Goal: Task Accomplishment & Management: Manage account settings

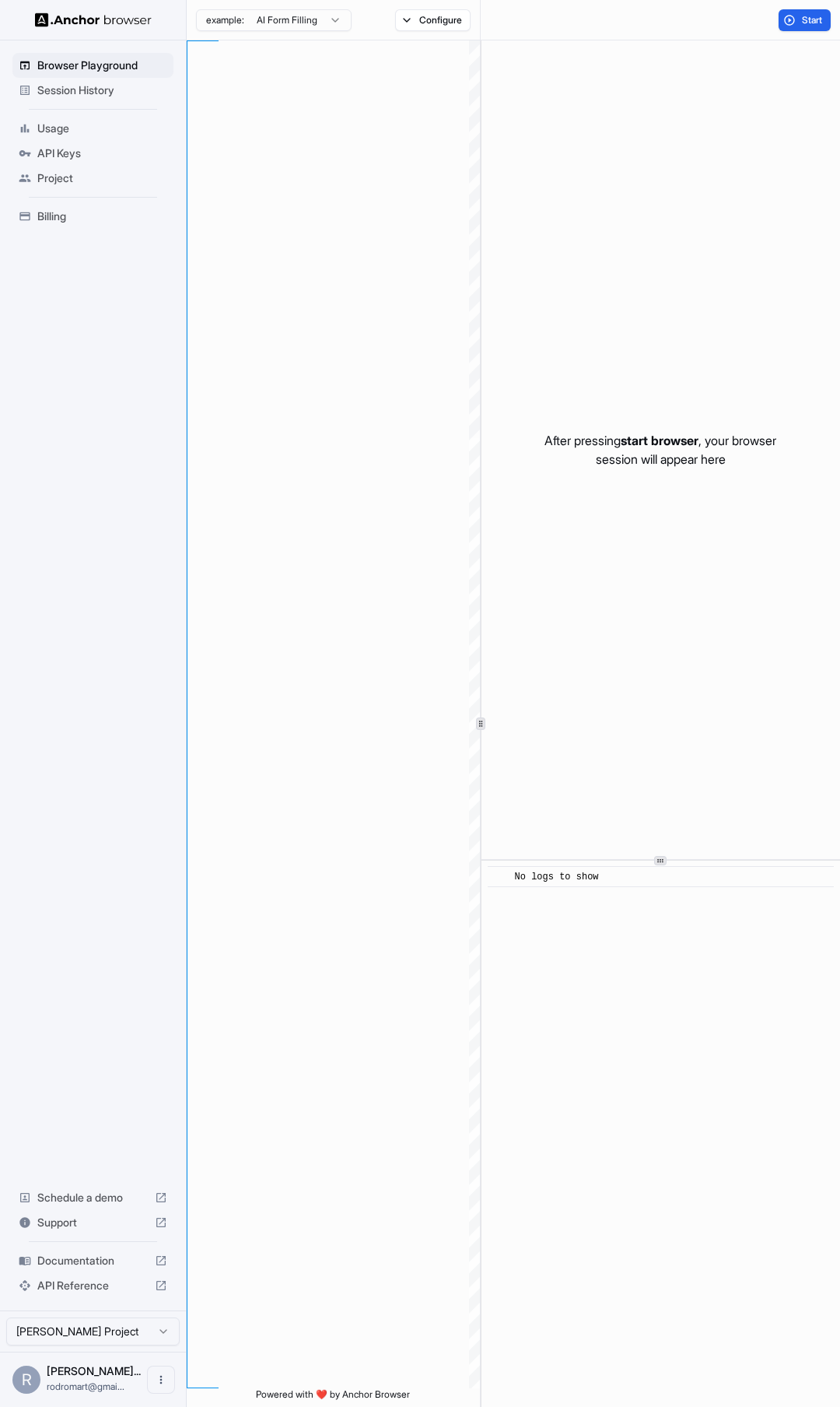
scroll to position [98, 0]
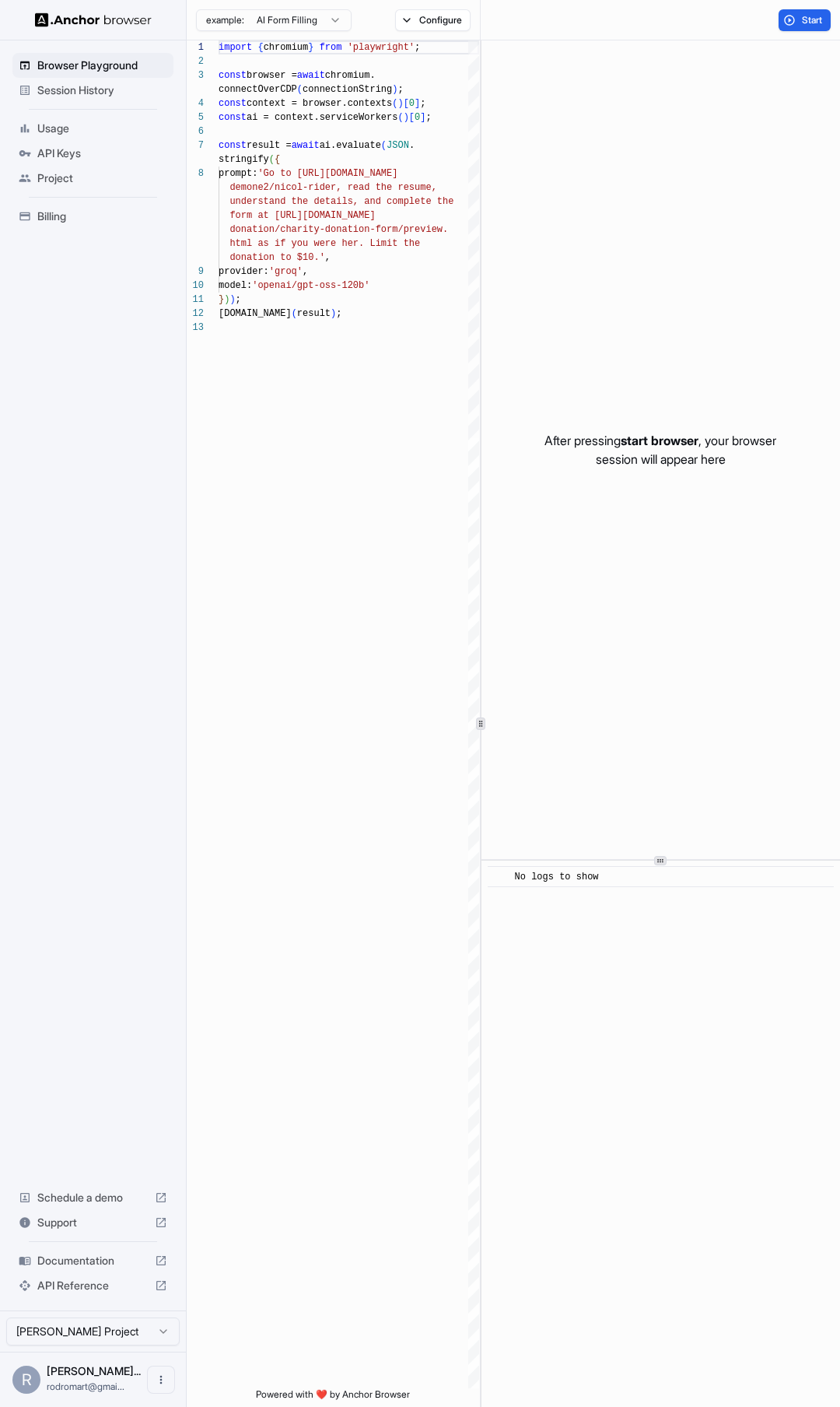
click at [63, 152] on span "API Keys" at bounding box center [102, 154] width 130 height 16
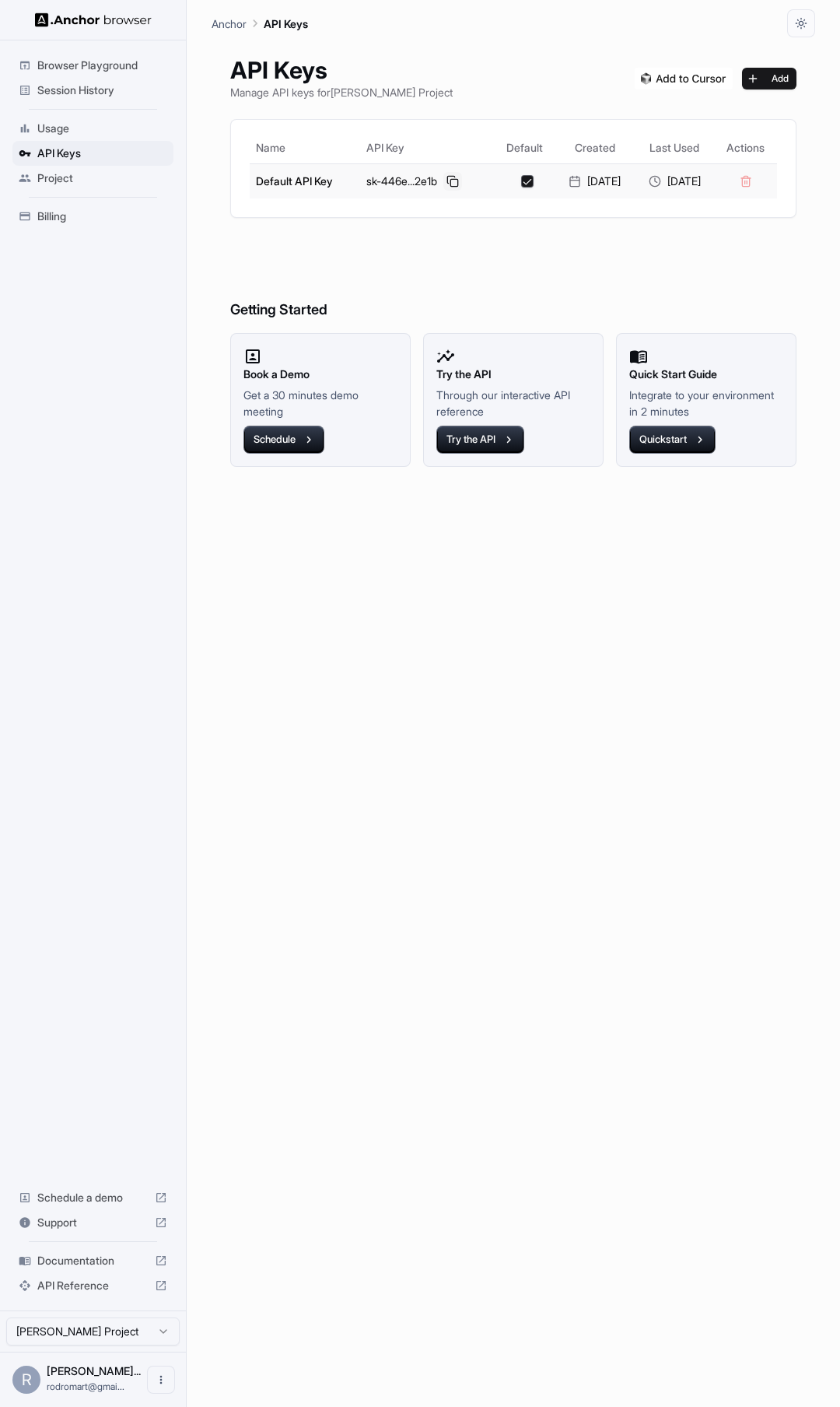
click at [453, 181] on button at bounding box center [453, 181] width 19 height 19
click at [83, 1261] on span "Documentation" at bounding box center [93, 1261] width 111 height 16
